Goal: Check status: Check status

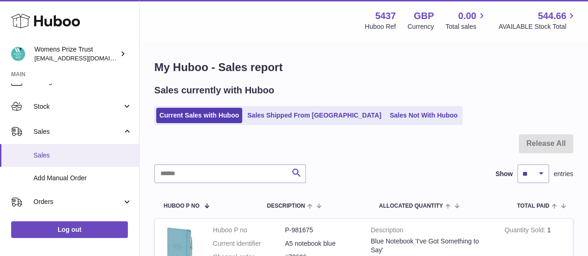
scroll to position [46, 0]
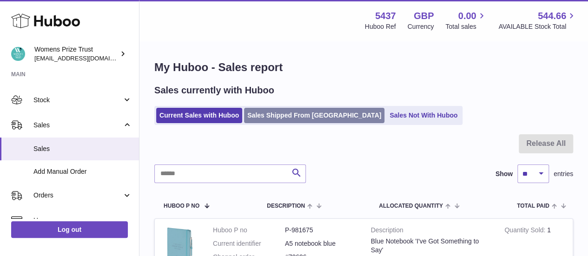
click at [303, 113] on link "Sales Shipped From [GEOGRAPHIC_DATA]" at bounding box center [314, 115] width 140 height 15
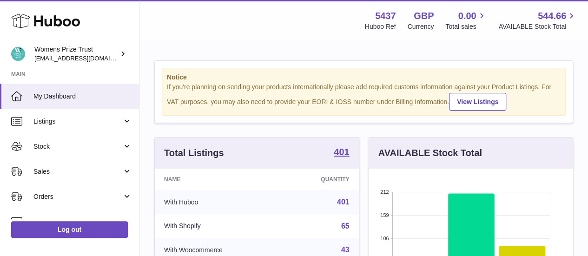
scroll to position [145, 204]
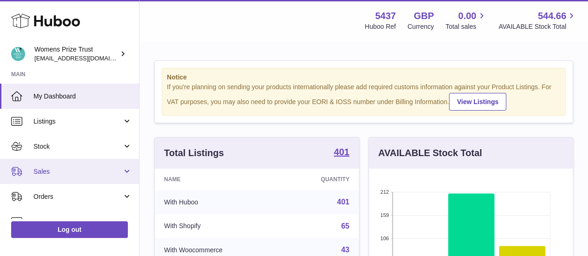
click at [51, 170] on span "Sales" at bounding box center [77, 171] width 89 height 9
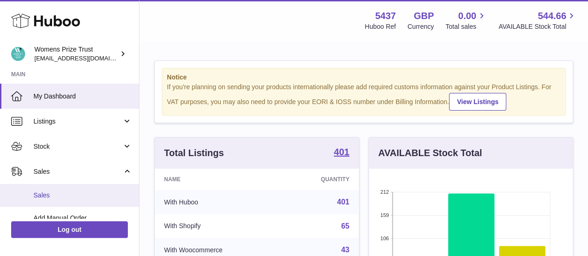
click at [44, 196] on span "Sales" at bounding box center [82, 195] width 99 height 9
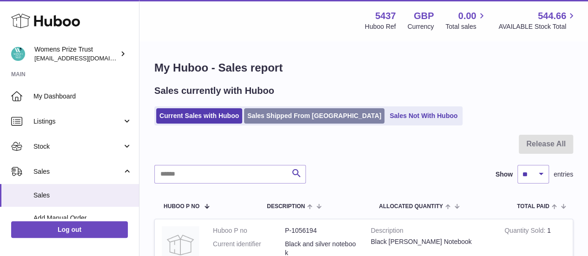
click at [259, 110] on link "Sales Shipped From [GEOGRAPHIC_DATA]" at bounding box center [314, 115] width 140 height 15
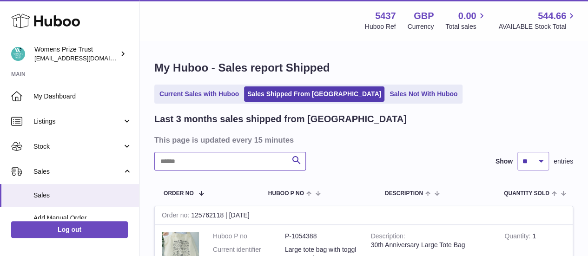
click at [176, 162] on input "text" at bounding box center [230, 161] width 152 height 19
type input "******"
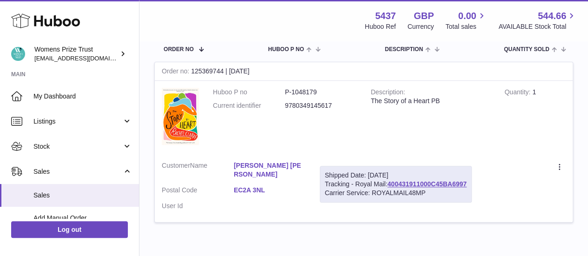
scroll to position [145, 0]
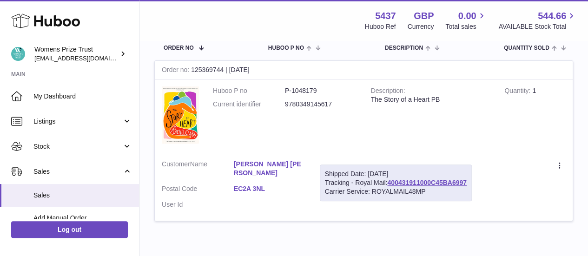
drag, startPoint x: 367, startPoint y: 172, endPoint x: 425, endPoint y: 172, distance: 57.6
click at [425, 172] on div "Shipped Date: 24th Sep 2025" at bounding box center [396, 174] width 142 height 9
copy div "24th Sep 2025"
click at [400, 183] on link "400431911000C45BA6997" at bounding box center [426, 182] width 79 height 7
click at [282, 153] on td "Customer Name Louise Soraya Postal Code EC2A 3NL User Id" at bounding box center [234, 187] width 158 height 68
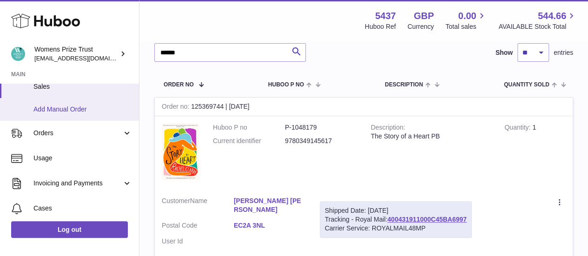
scroll to position [56, 0]
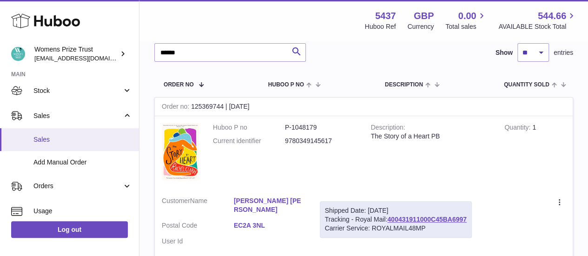
click at [37, 137] on span "Sales" at bounding box center [82, 139] width 99 height 9
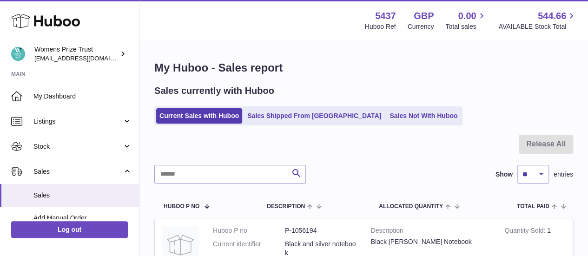
scroll to position [28, 0]
